Goal: Check status: Check status

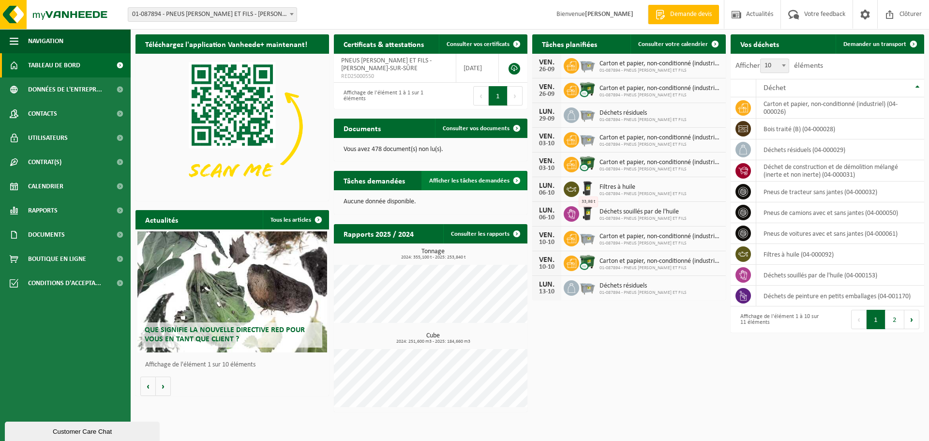
click at [458, 178] on span "Afficher les tâches demandées" at bounding box center [469, 181] width 80 height 6
